Goal: Transaction & Acquisition: Obtain resource

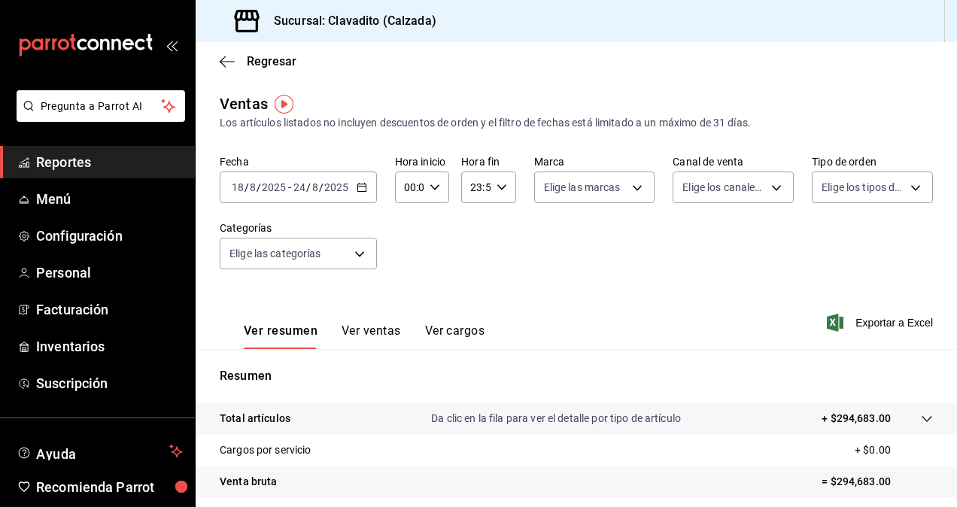
click at [439, 245] on div "Fecha [DATE] [DATE] - [DATE] [DATE] Hora inicio 00:00 Hora inicio Hora fin 23:5…" at bounding box center [576, 221] width 713 height 132
click at [363, 196] on div "[DATE] [DATE] - [DATE] [DATE]" at bounding box center [298, 188] width 157 height 32
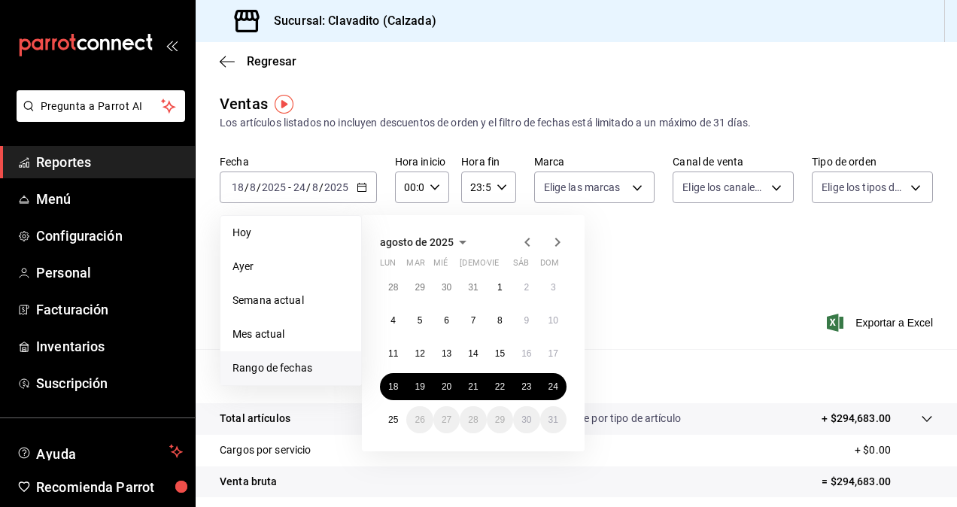
click at [806, 274] on div "Fecha [DATE] [DATE] - [DATE] [DATE] [DATE] [DATE] Semana actual Mes actual [GEO…" at bounding box center [576, 221] width 713 height 132
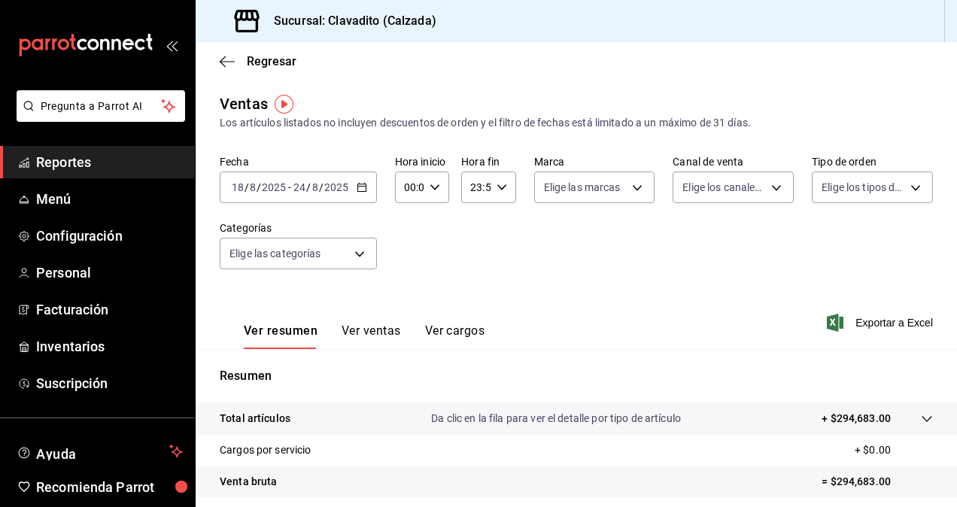
click at [356, 193] on div "[DATE] [DATE] - [DATE] [DATE]" at bounding box center [298, 188] width 157 height 32
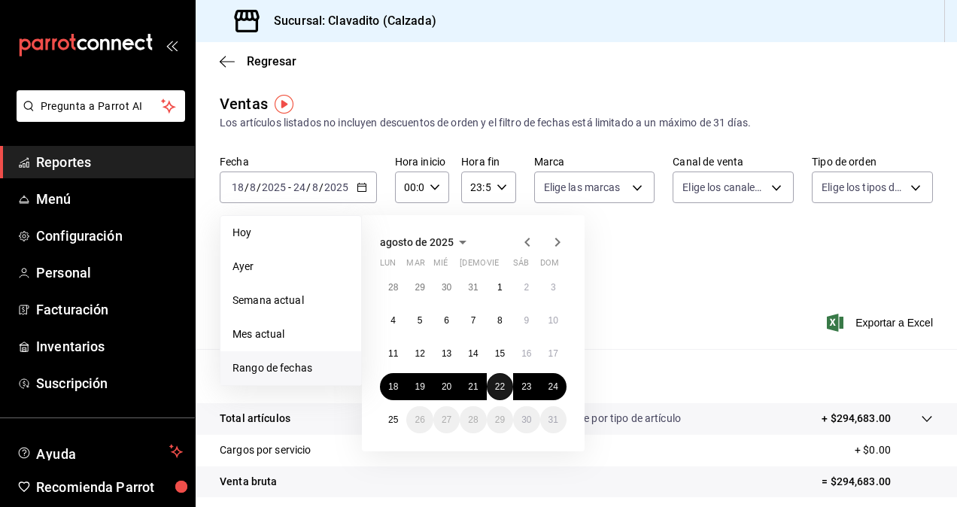
click at [501, 391] on abbr "22" at bounding box center [500, 386] width 10 height 11
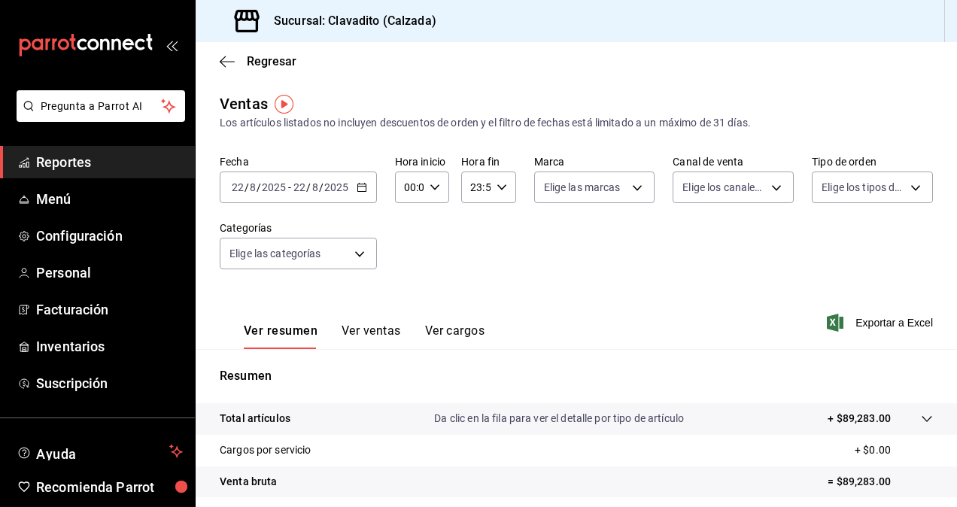
click at [366, 187] on icon "button" at bounding box center [362, 187] width 11 height 11
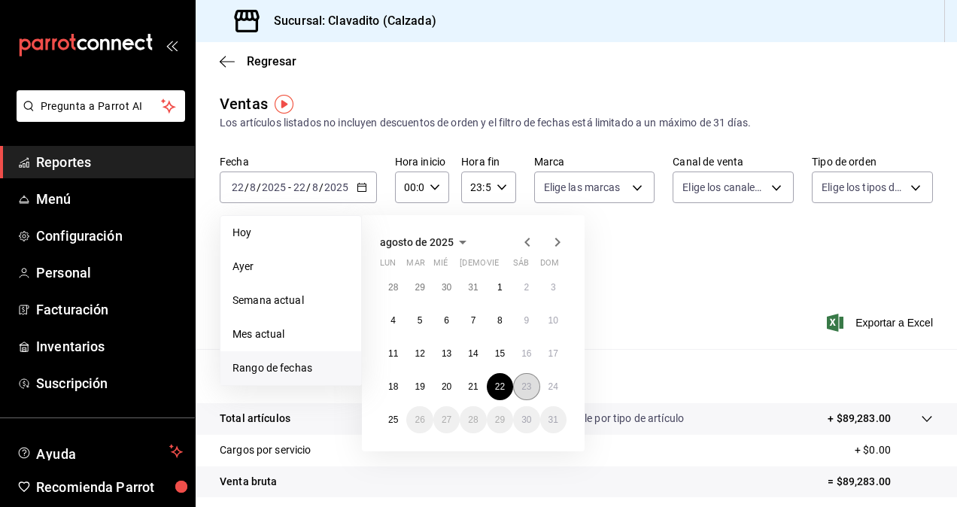
click at [521, 378] on button "23" at bounding box center [526, 386] width 26 height 27
click at [522, 378] on button "23" at bounding box center [526, 386] width 26 height 27
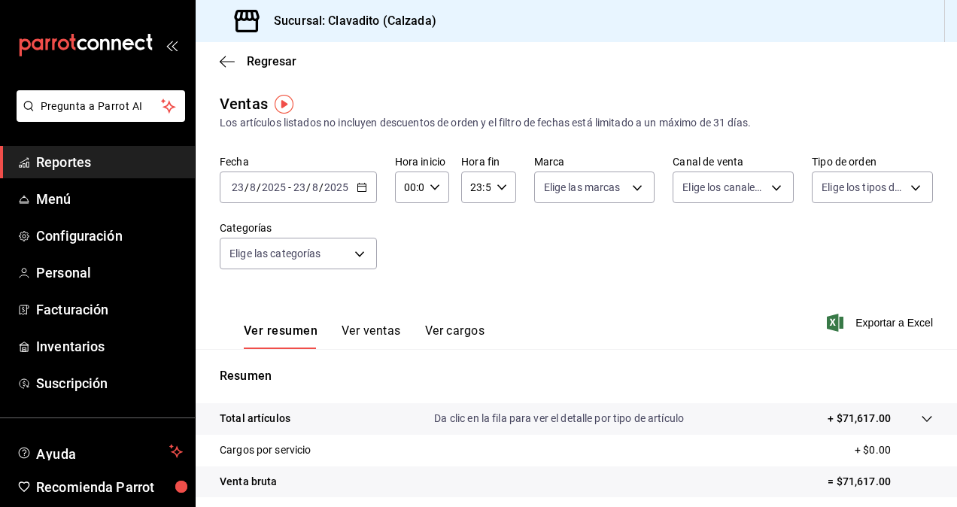
click at [366, 191] on div "[DATE] [DATE] - [DATE] [DATE]" at bounding box center [298, 188] width 157 height 32
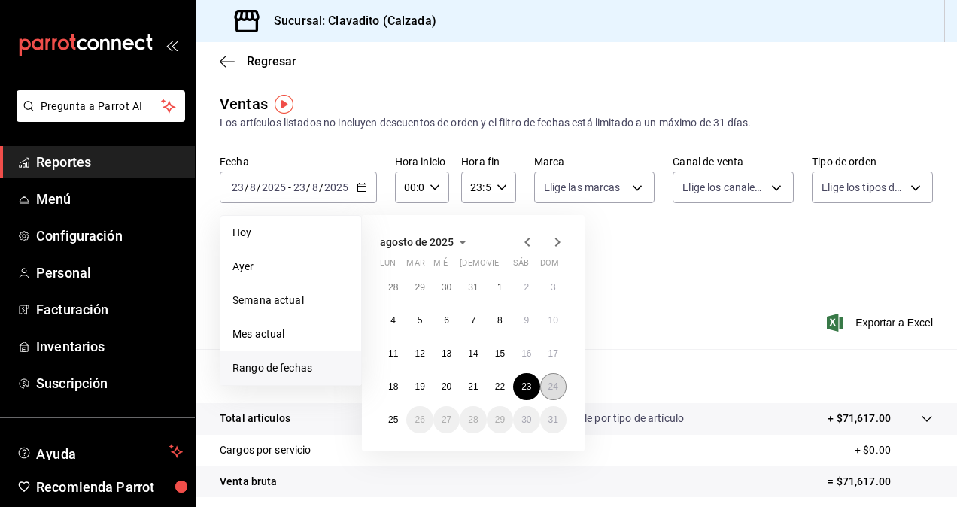
click at [552, 387] on abbr "24" at bounding box center [553, 386] width 10 height 11
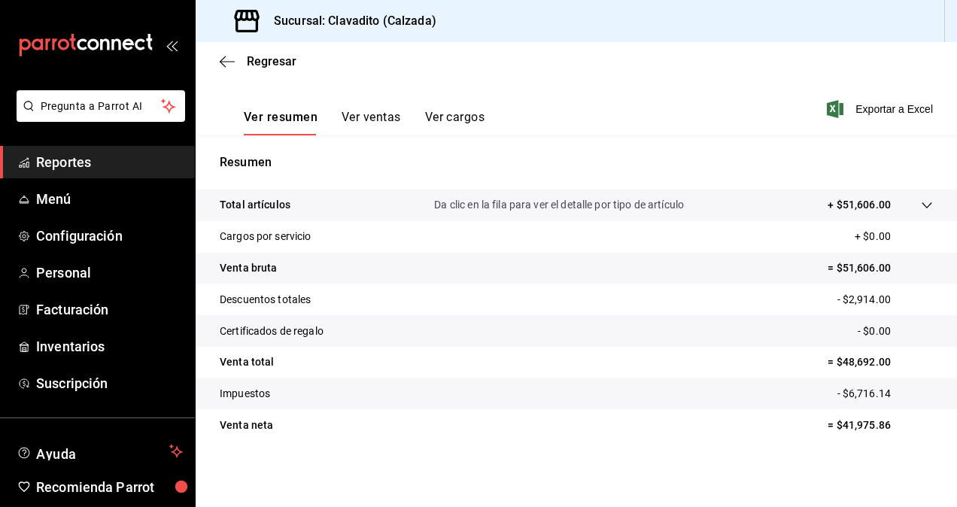
scroll to position [66, 0]
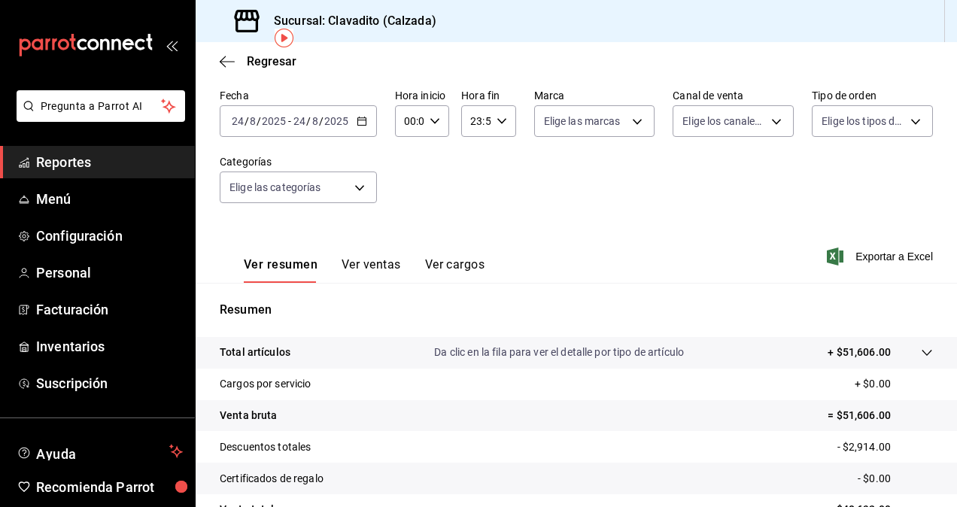
click at [363, 122] on icon "button" at bounding box center [362, 121] width 11 height 11
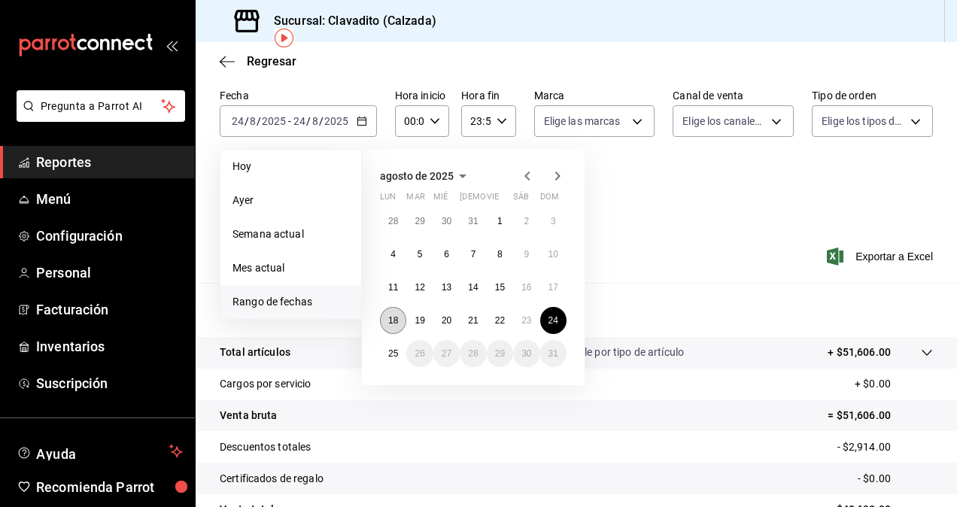
click at [398, 326] on button "18" at bounding box center [393, 320] width 26 height 27
click at [553, 323] on abbr "24" at bounding box center [553, 320] width 10 height 11
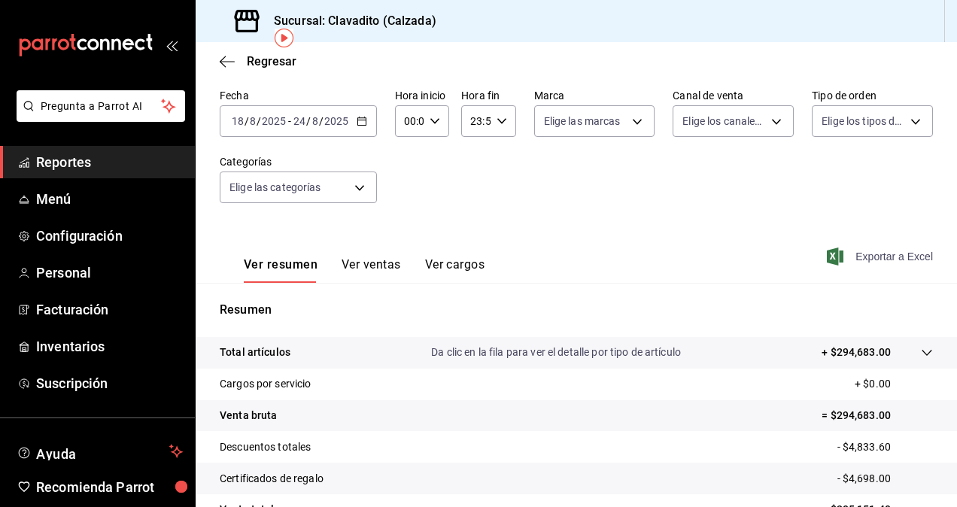
click at [875, 258] on span "Exportar a Excel" at bounding box center [881, 256] width 103 height 18
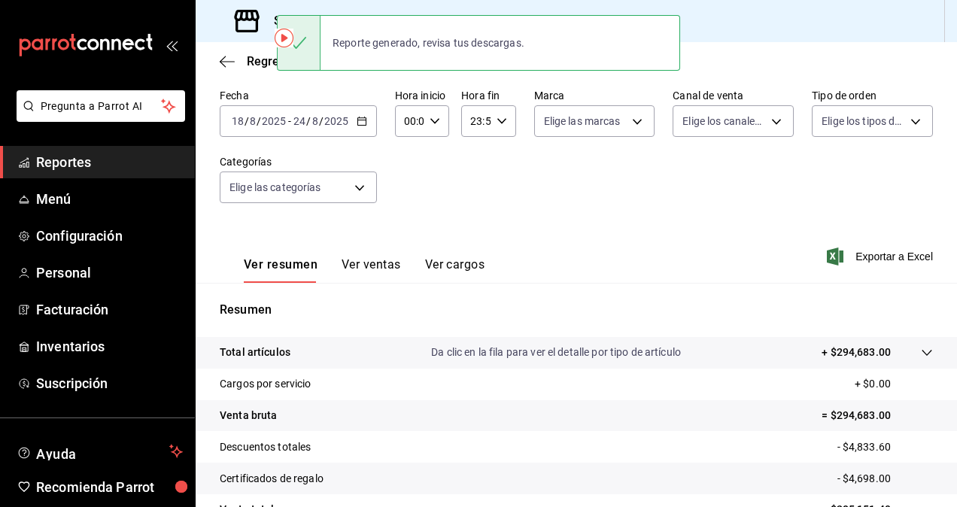
click at [534, 256] on div "Ver resumen Ver ventas Ver cargos Exportar a Excel" at bounding box center [576, 252] width 761 height 62
